Goal: Information Seeking & Learning: Learn about a topic

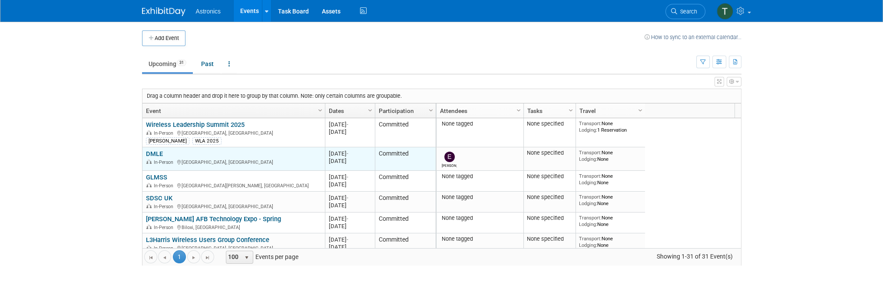
click at [155, 153] on link "DMLE" at bounding box center [154, 154] width 17 height 8
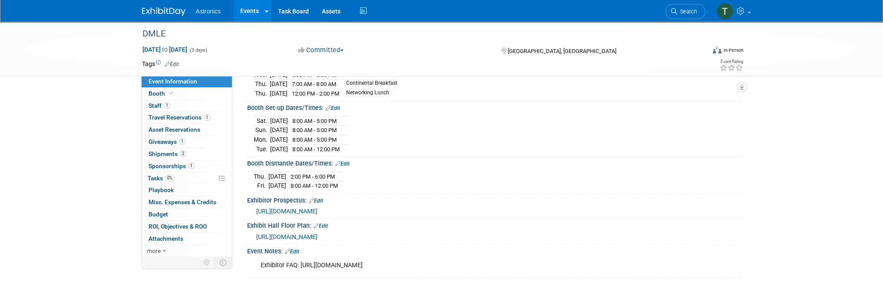
scroll to position [174, 0]
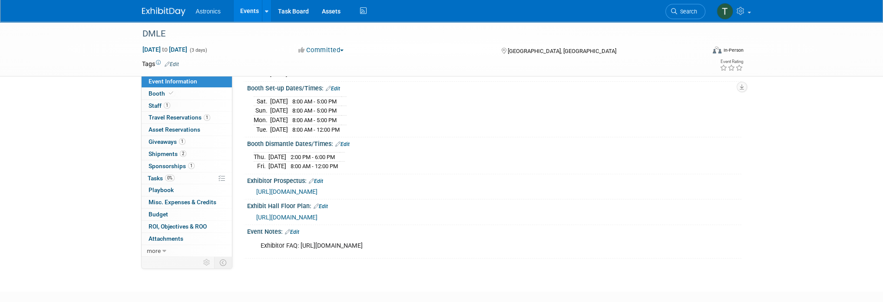
click at [279, 214] on span "[URL][DOMAIN_NAME]" at bounding box center [286, 217] width 61 height 7
click at [398, 103] on div "[DATE] 8:00 AM - 5:00 PM [DATE] 8:00 AM - 5:00 PM [DATE] 8:00 AM - 5:00 PM [DAT…" at bounding box center [494, 114] width 481 height 40
drag, startPoint x: 376, startPoint y: 99, endPoint x: 260, endPoint y: 93, distance: 116.2
click at [260, 94] on div "[DATE] 8:00 AM - 5:00 PM [DATE] 8:00 AM - 5:00 PM [DATE] 8:00 AM - 5:00 PM [DAT…" at bounding box center [494, 114] width 481 height 40
click at [384, 92] on div "[DATE] 8:00 AM - 5:00 PM [DATE] 8:00 AM - 5:00 PM [DATE] 8:00 AM - 5:00 PM [DAT…" at bounding box center [494, 113] width 494 height 43
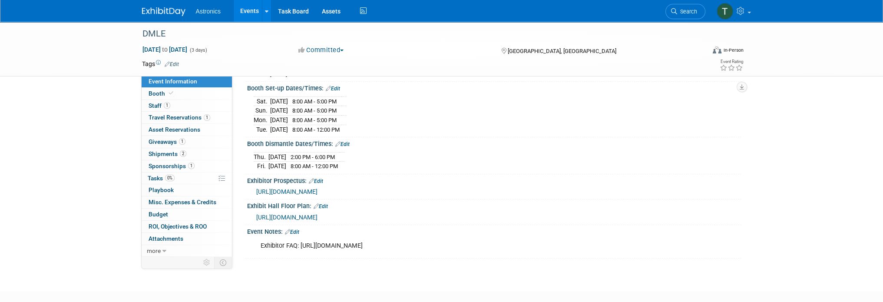
click at [337, 98] on span "8:00 AM - 5:00 PM" at bounding box center [314, 101] width 44 height 7
click at [381, 152] on div "[DATE] 2:00 PM - 6:00 PM [DATE] 8:00 AM - 12:00 PM" at bounding box center [494, 160] width 481 height 21
click at [272, 152] on td "[DATE]" at bounding box center [277, 157] width 18 height 10
click at [158, 106] on span "Staff 1" at bounding box center [160, 105] width 22 height 7
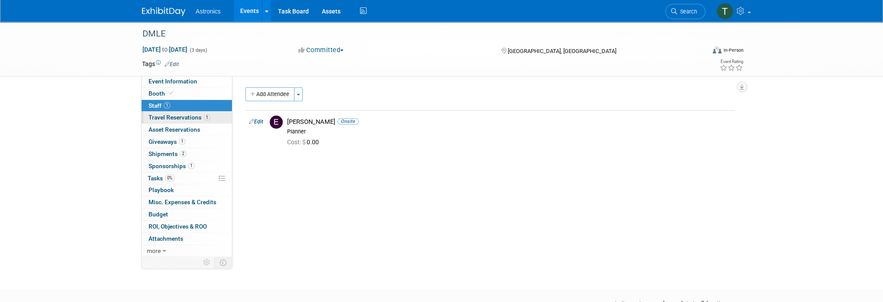
click at [160, 116] on span "Travel Reservations 1" at bounding box center [180, 117] width 62 height 7
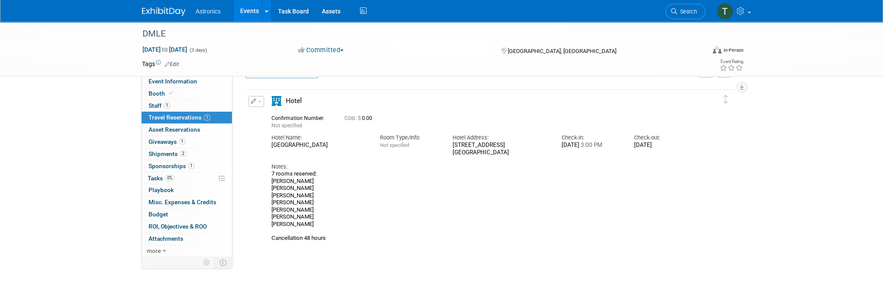
scroll to position [43, 0]
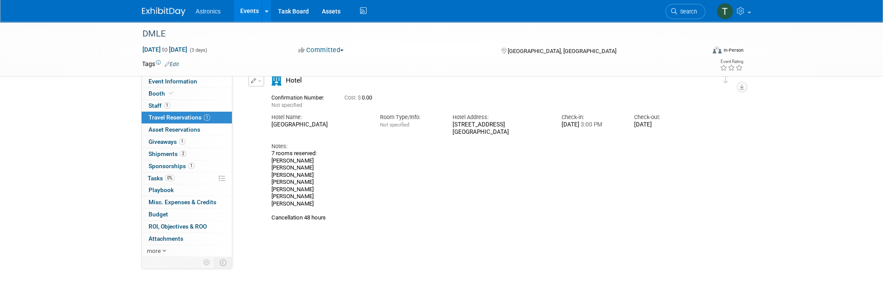
drag, startPoint x: 269, startPoint y: 156, endPoint x: 311, endPoint y: 202, distance: 61.8
click at [321, 199] on div "Hotel" at bounding box center [482, 149] width 435 height 146
drag, startPoint x: 308, startPoint y: 203, endPoint x: 285, endPoint y: 198, distance: 23.6
click at [285, 198] on div "7 rooms reserved: [PERSON_NAME] [PERSON_NAME] [PERSON_NAME] [PERSON_NAME] [PERS…" at bounding box center [482, 186] width 422 height 72
click at [163, 143] on span "Giveaways 1" at bounding box center [167, 141] width 37 height 7
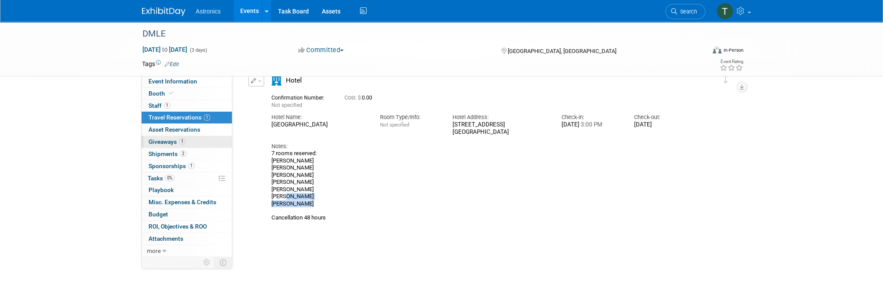
scroll to position [0, 0]
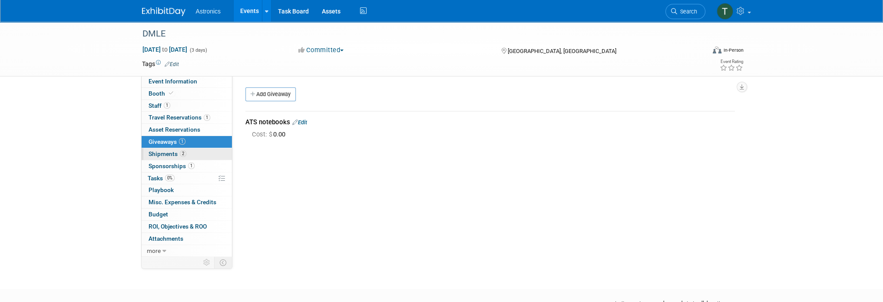
click at [160, 155] on span "Shipments 2" at bounding box center [168, 153] width 38 height 7
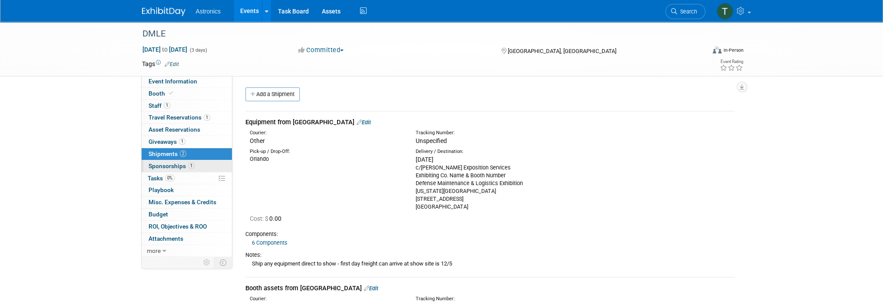
click at [152, 170] on link "1 Sponsorships 1" at bounding box center [187, 166] width 90 height 12
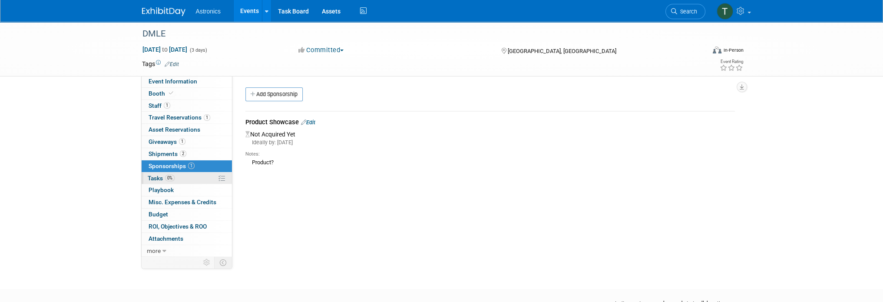
click at [149, 178] on span "Tasks 0%" at bounding box center [161, 178] width 27 height 7
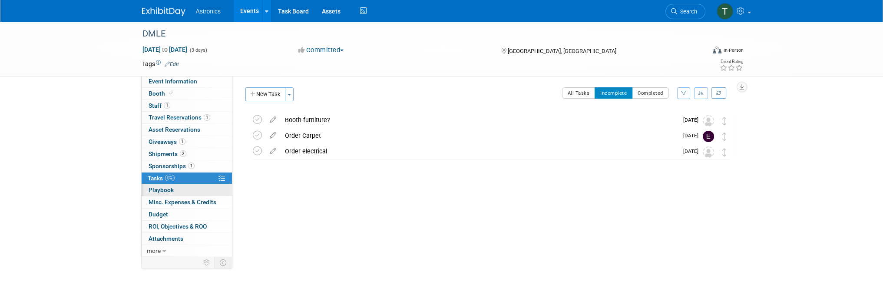
click at [149, 191] on span "Playbook 0" at bounding box center [161, 189] width 25 height 7
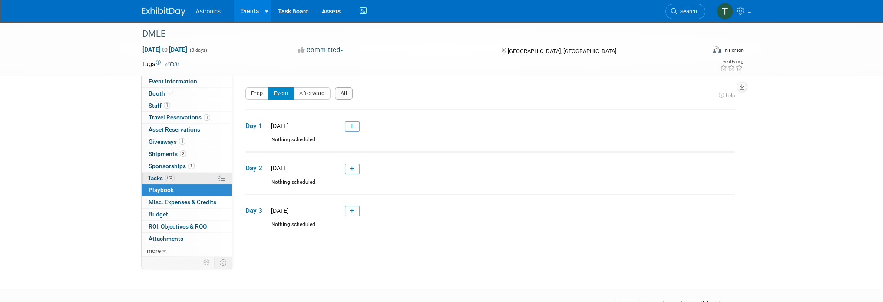
click at [148, 179] on span "Tasks 0%" at bounding box center [161, 178] width 27 height 7
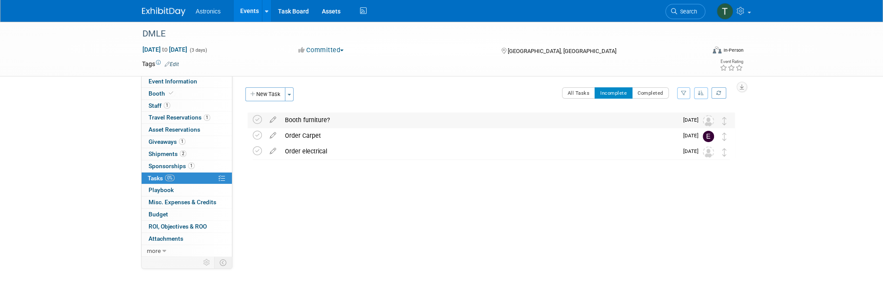
click at [302, 118] on div "Booth furniture?" at bounding box center [479, 120] width 397 height 15
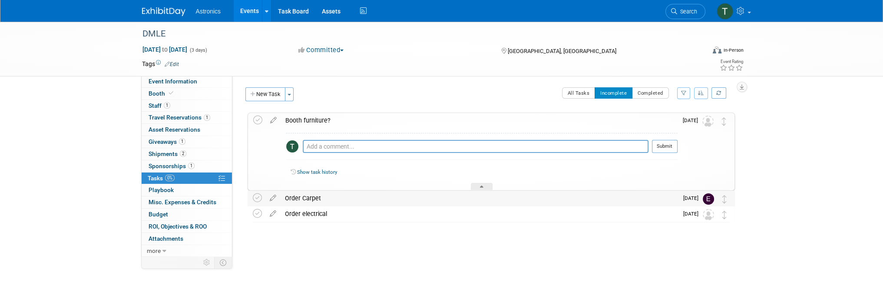
click at [303, 199] on div "Order Carpet" at bounding box center [479, 198] width 397 height 15
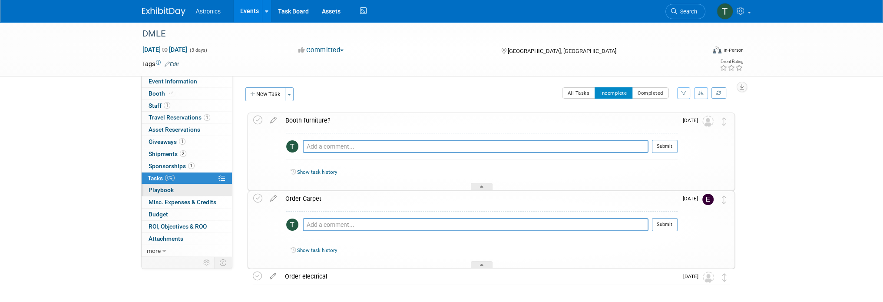
click at [154, 191] on span "Playbook 0" at bounding box center [161, 189] width 25 height 7
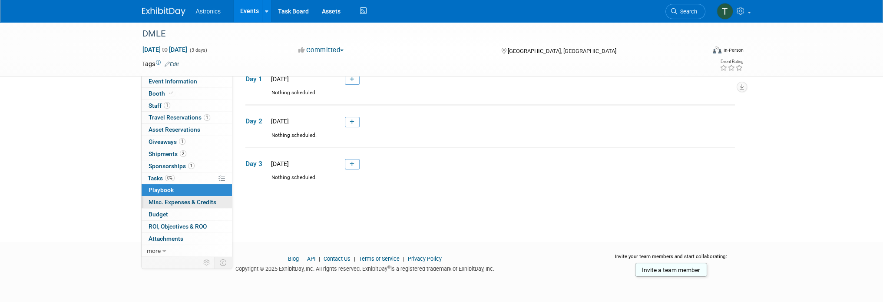
scroll to position [47, 0]
click at [177, 199] on span "Misc. Expenses & Credits 0" at bounding box center [183, 202] width 68 height 7
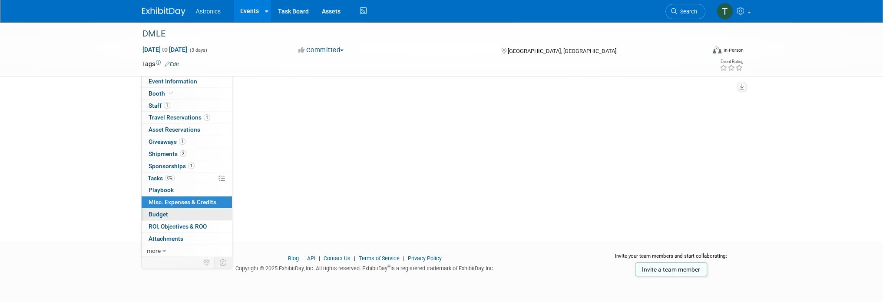
click at [165, 209] on link "Budget" at bounding box center [187, 215] width 90 height 12
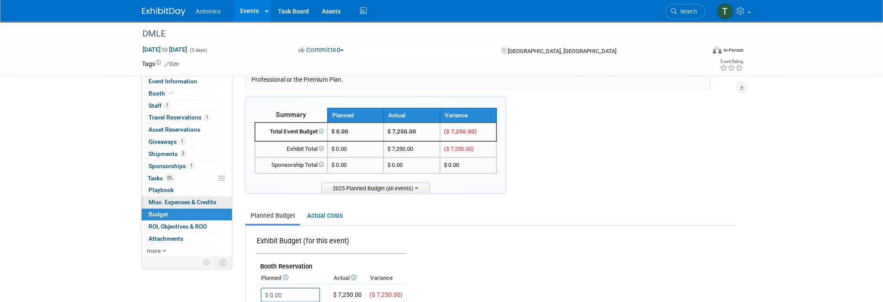
scroll to position [43, 0]
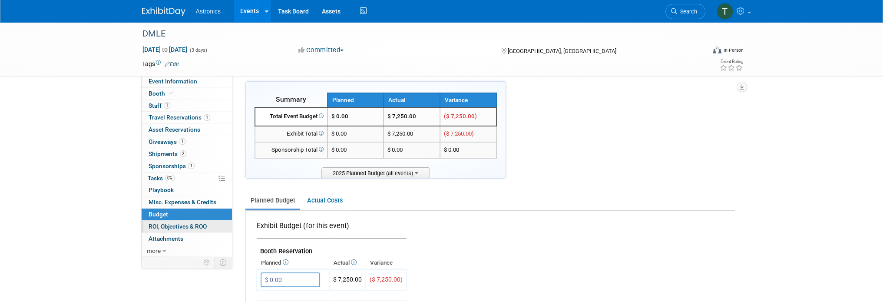
click at [160, 228] on span "ROI, Objectives & ROO 0" at bounding box center [178, 226] width 58 height 7
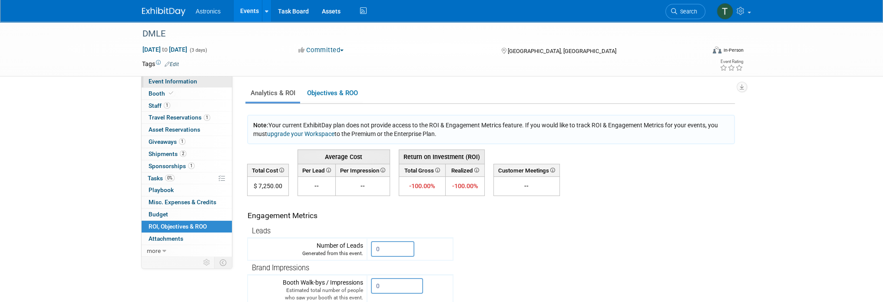
click at [158, 84] on span "Event Information" at bounding box center [173, 81] width 49 height 7
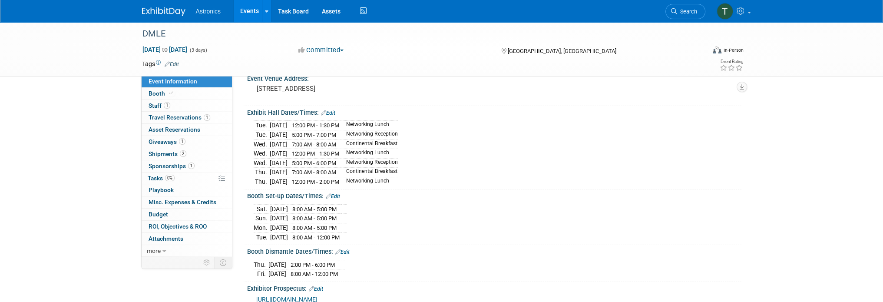
scroll to position [87, 0]
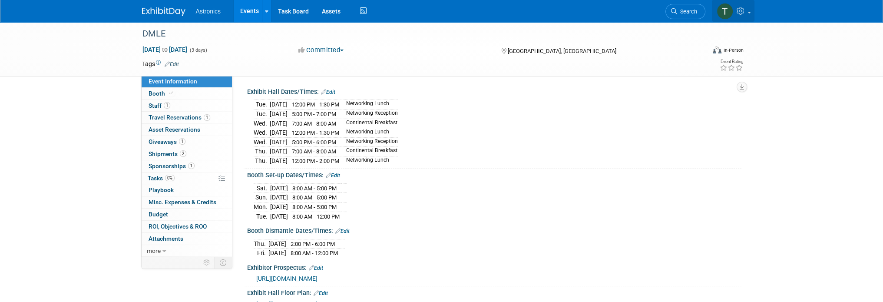
click at [748, 10] on link at bounding box center [733, 11] width 43 height 22
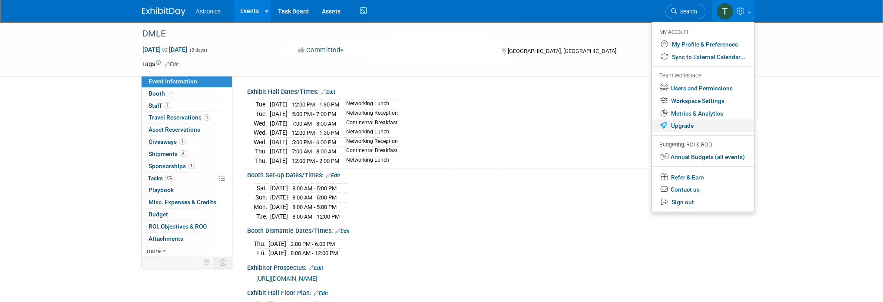
click at [693, 128] on link "Upgrade" at bounding box center [703, 125] width 102 height 13
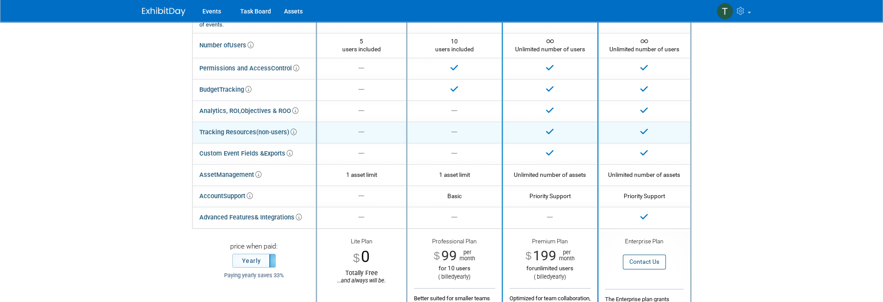
scroll to position [87, 0]
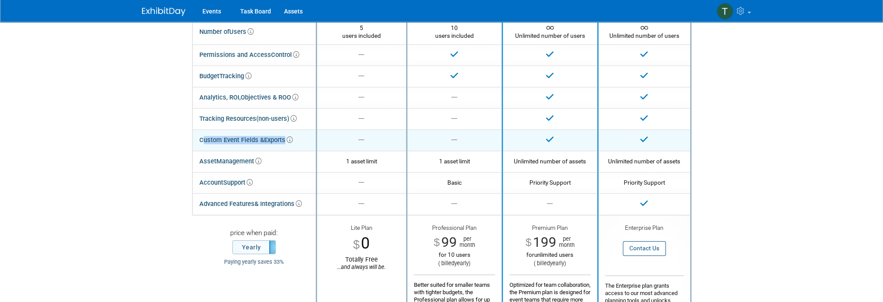
drag, startPoint x: 199, startPoint y: 139, endPoint x: 288, endPoint y: 144, distance: 89.2
click at [288, 144] on div "Custom Event Fields & Exports" at bounding box center [245, 140] width 93 height 13
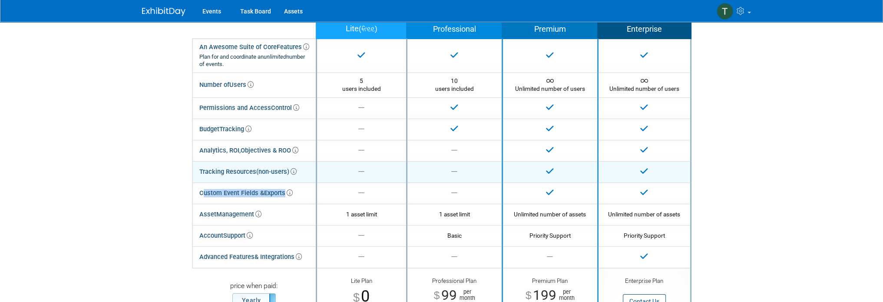
scroll to position [43, 0]
